Goal: Navigation & Orientation: Find specific page/section

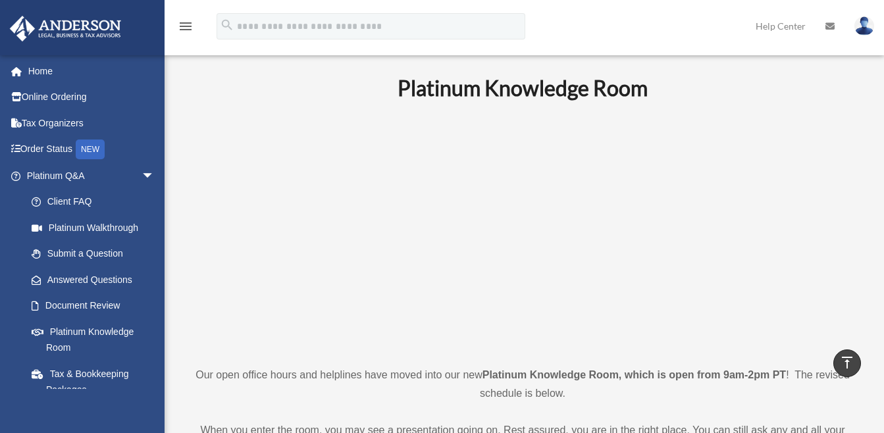
scroll to position [547, 0]
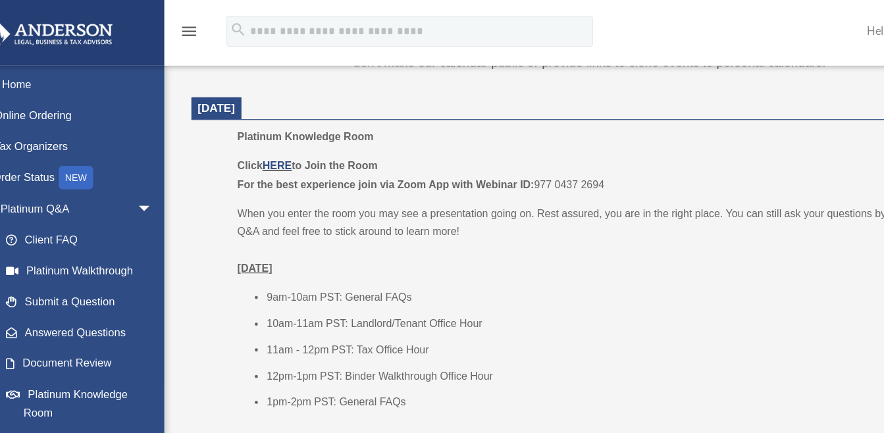
scroll to position [547, 0]
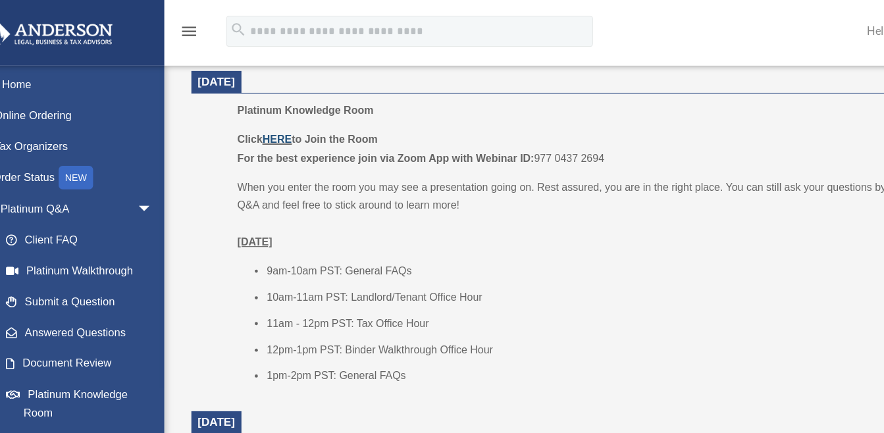
click at [264, 118] on link "HERE" at bounding box center [260, 118] width 24 height 10
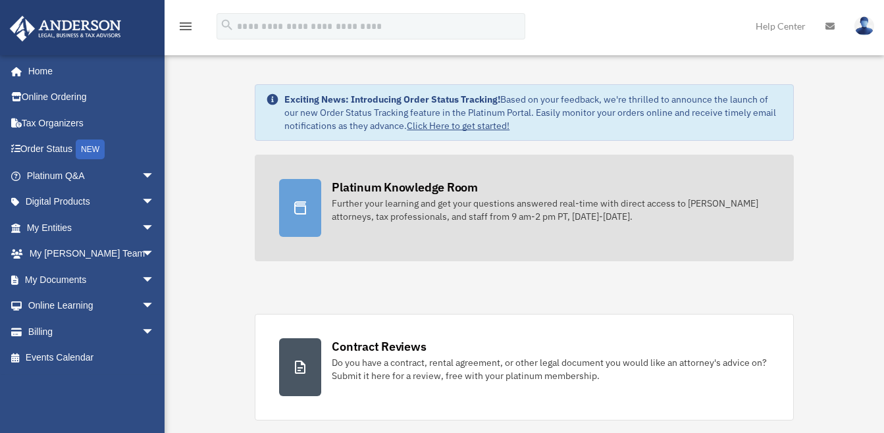
click at [381, 192] on div "Platinum Knowledge Room" at bounding box center [405, 187] width 146 height 16
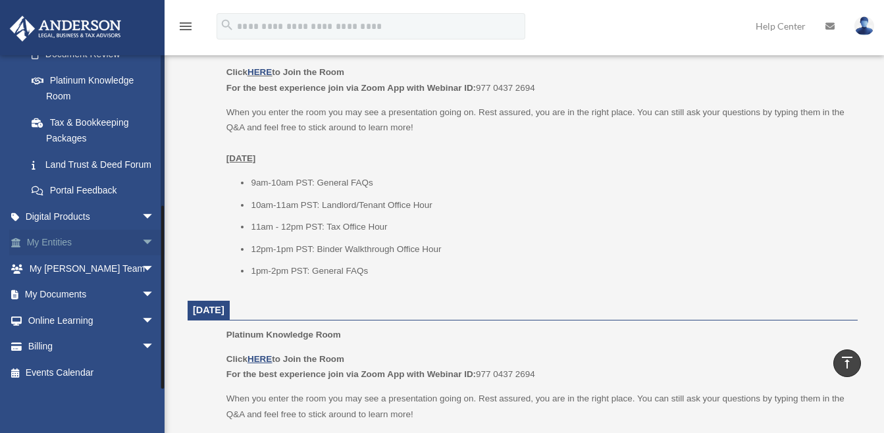
scroll to position [267, 0]
click at [72, 238] on link "My Entities arrow_drop_down" at bounding box center [91, 243] width 165 height 26
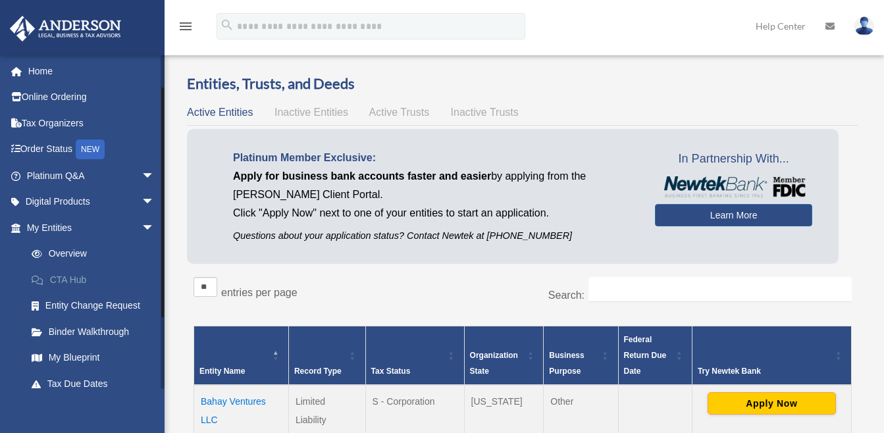
scroll to position [66, 0]
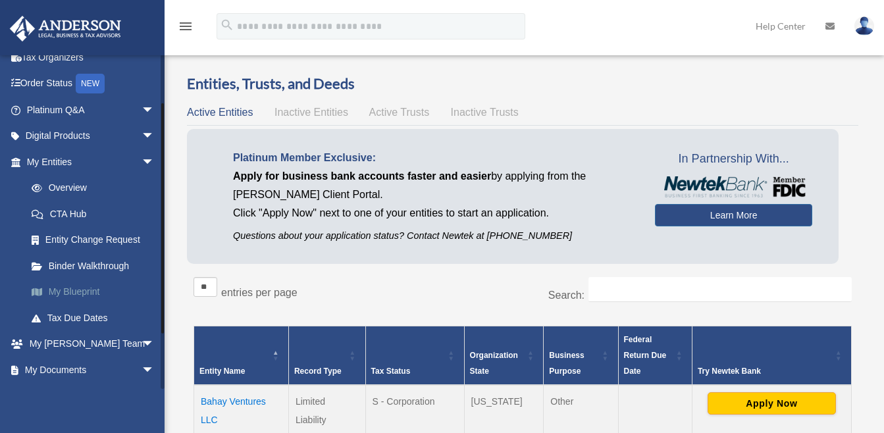
click at [81, 294] on link "My Blueprint" at bounding box center [96, 292] width 156 height 26
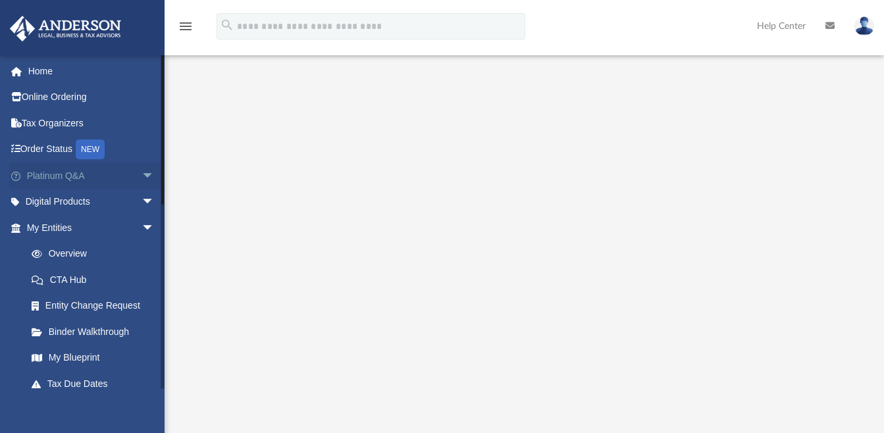
click at [53, 174] on link "Platinum Q&A arrow_drop_down" at bounding box center [91, 176] width 165 height 26
click at [142, 173] on span "arrow_drop_down" at bounding box center [155, 176] width 26 height 27
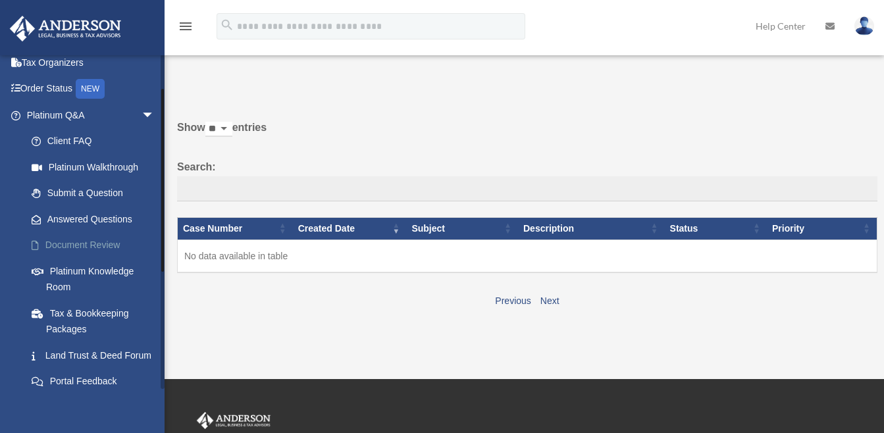
scroll to position [132, 0]
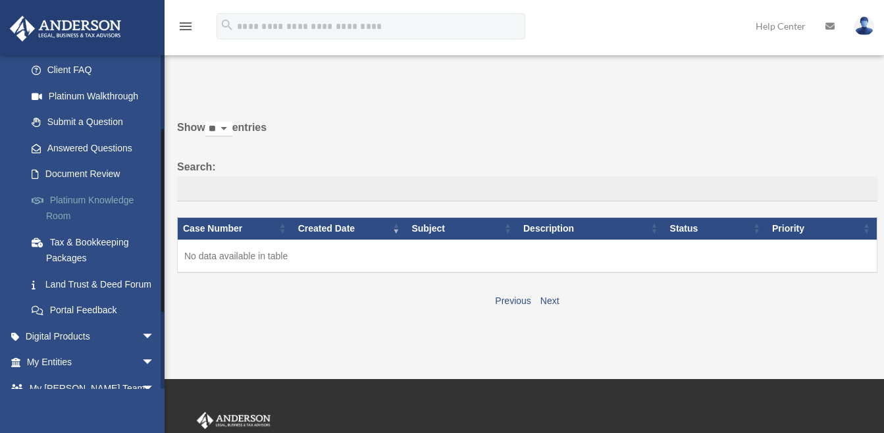
click at [84, 200] on link "Platinum Knowledge Room" at bounding box center [96, 208] width 156 height 42
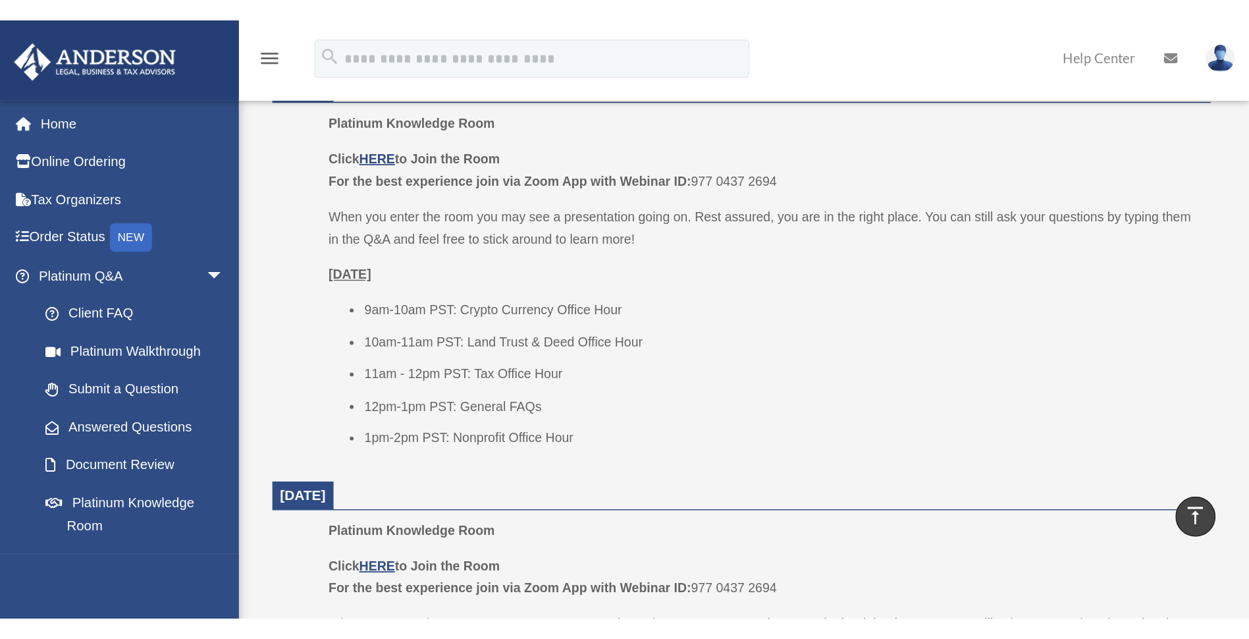
scroll to position [818, 0]
